Goal: Find specific page/section: Find specific page/section

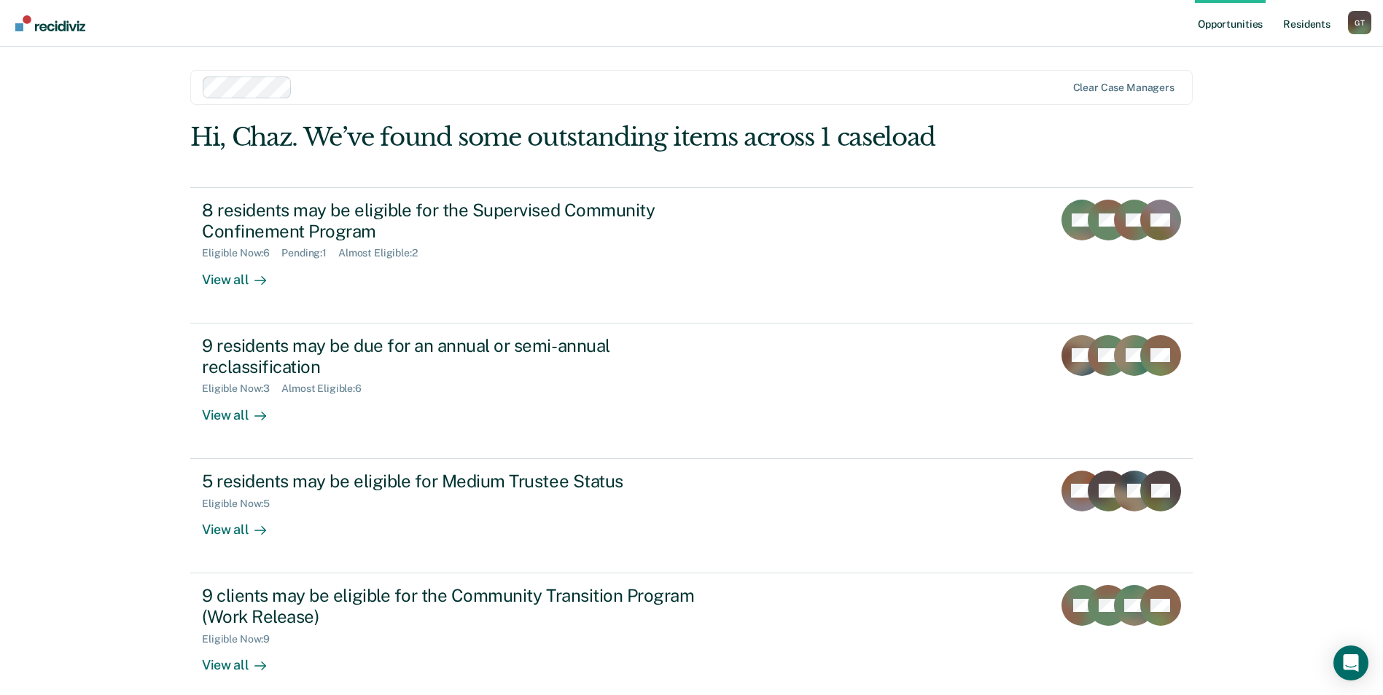
click at [1305, 28] on link "Resident s" at bounding box center [1306, 23] width 53 height 47
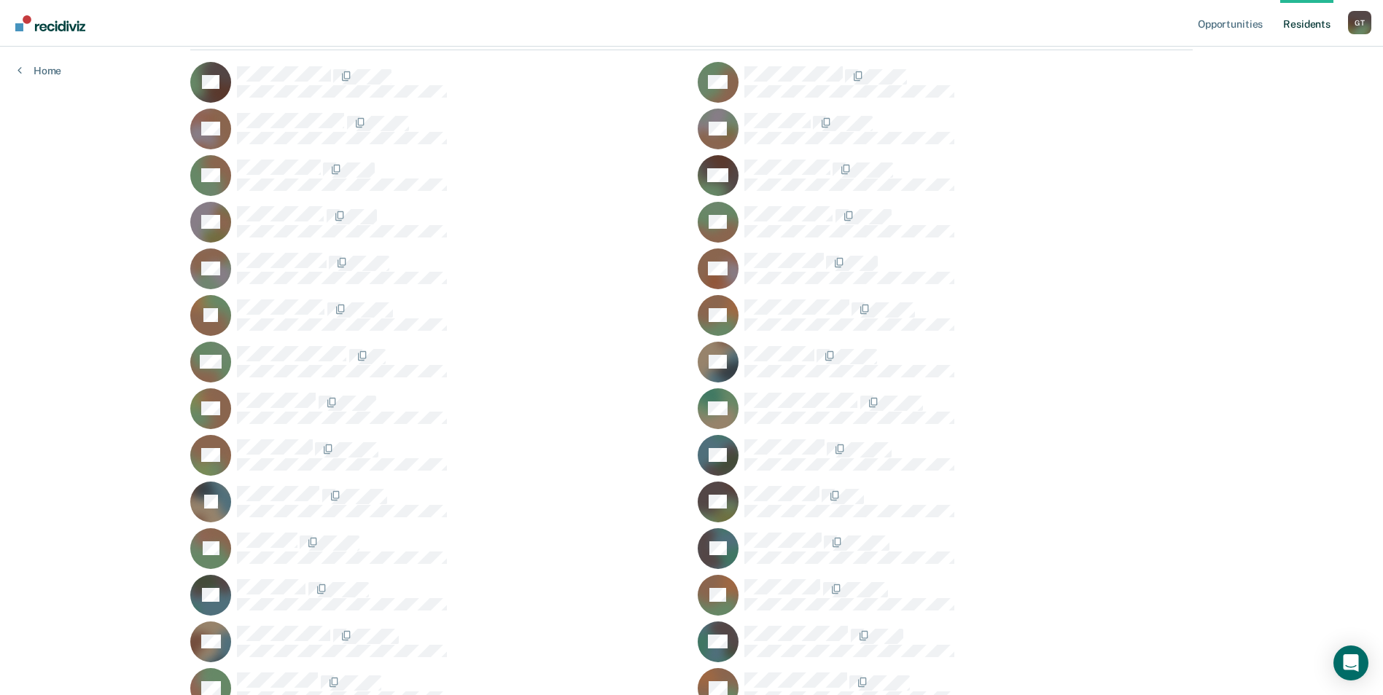
scroll to position [231, 0]
